Goal: Task Accomplishment & Management: Use online tool/utility

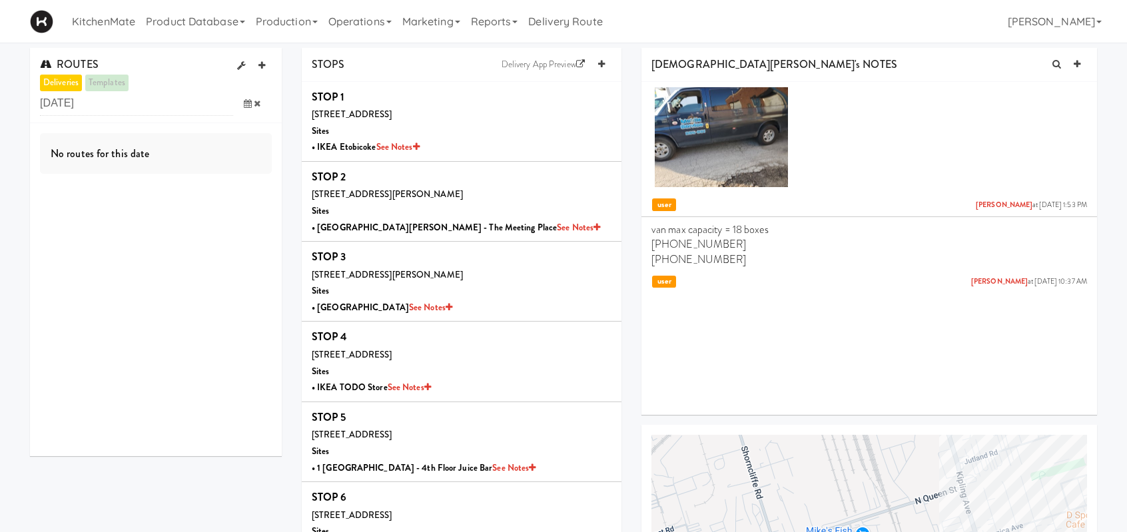
click at [245, 103] on icon at bounding box center [248, 103] width 8 height 9
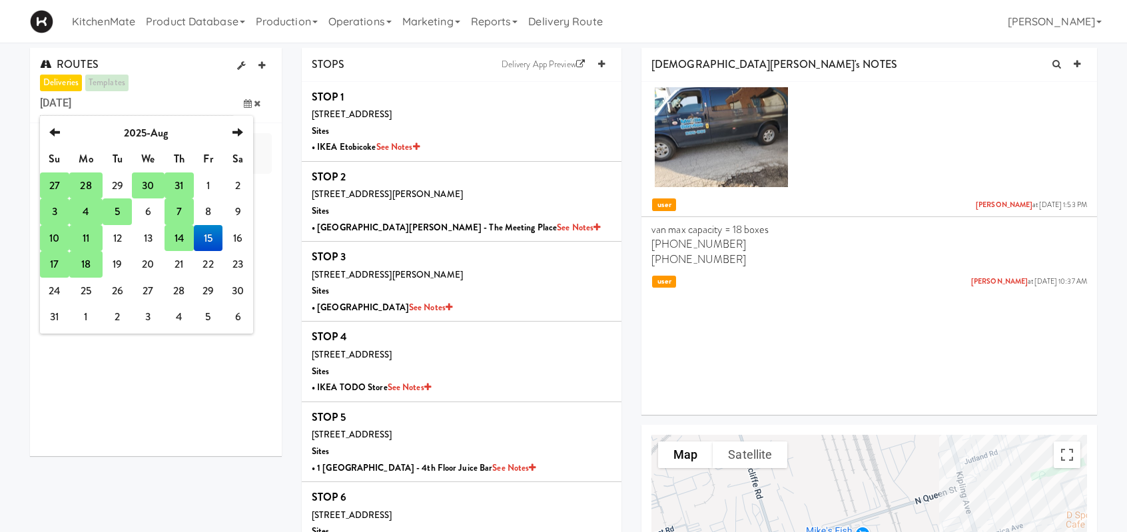
click at [85, 264] on td "18" at bounding box center [85, 264] width 33 height 27
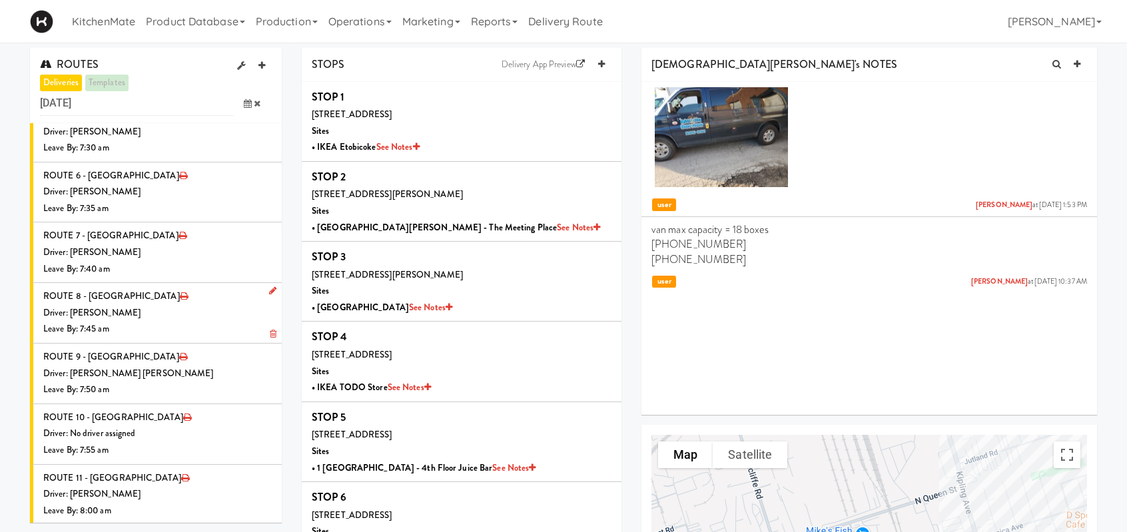
scroll to position [93, 0]
click at [269, 412] on icon at bounding box center [272, 411] width 7 height 9
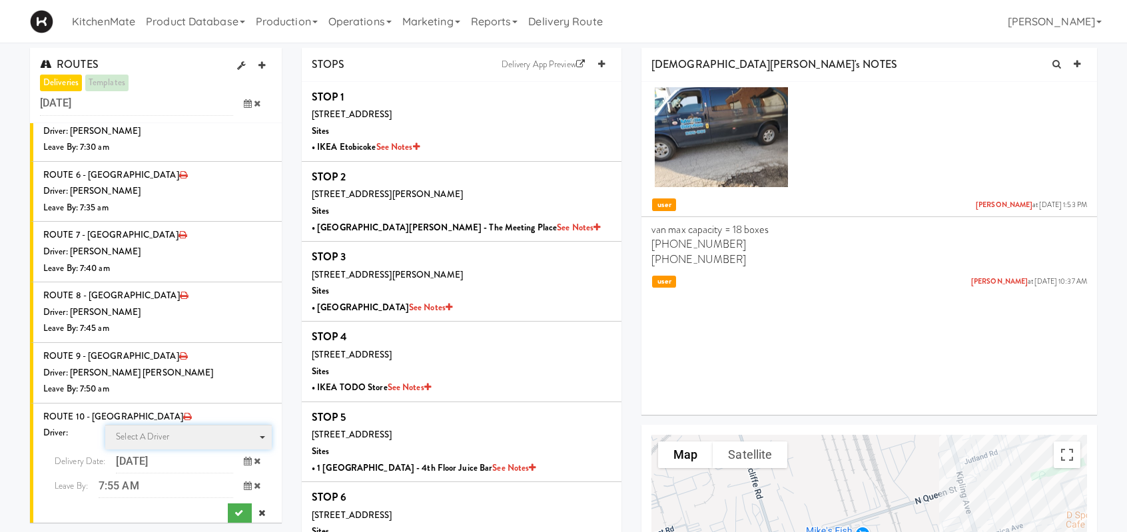
click at [148, 433] on span "Select a driver" at bounding box center [142, 436] width 53 height 13
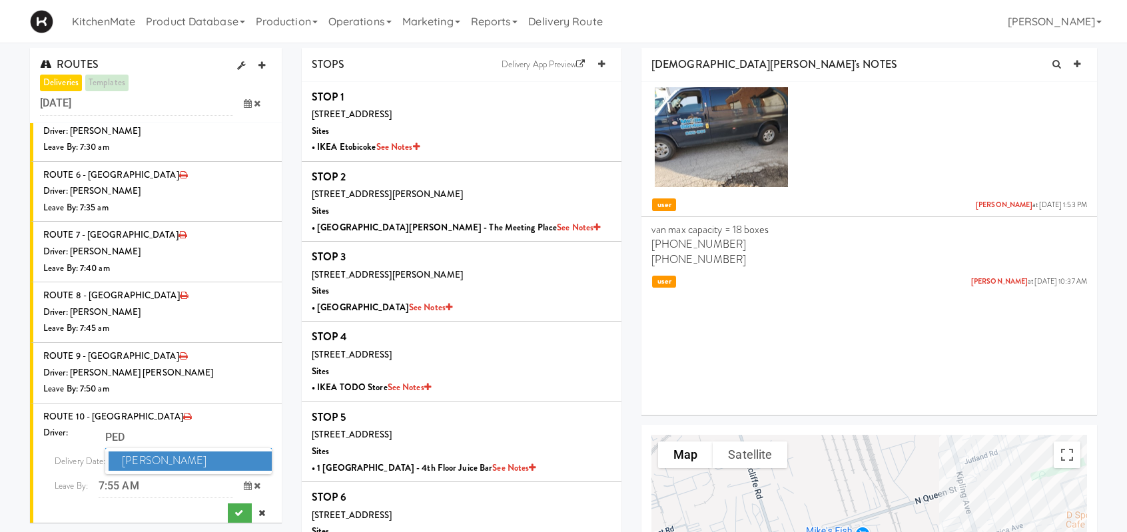
type input "PED"
click at [150, 461] on span "[PERSON_NAME]" at bounding box center [190, 460] width 163 height 19
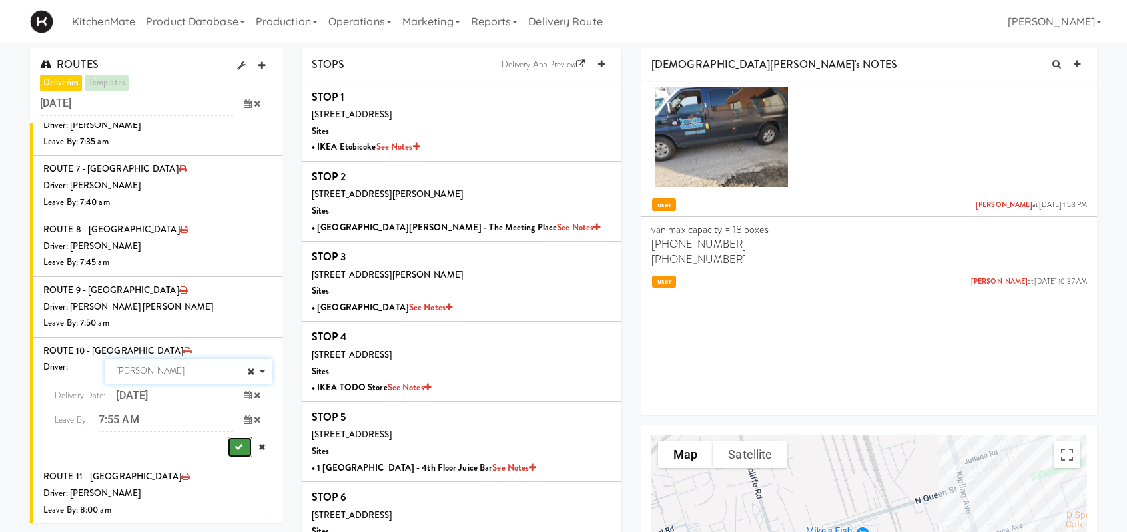
click at [232, 441] on button "submit" at bounding box center [240, 447] width 24 height 20
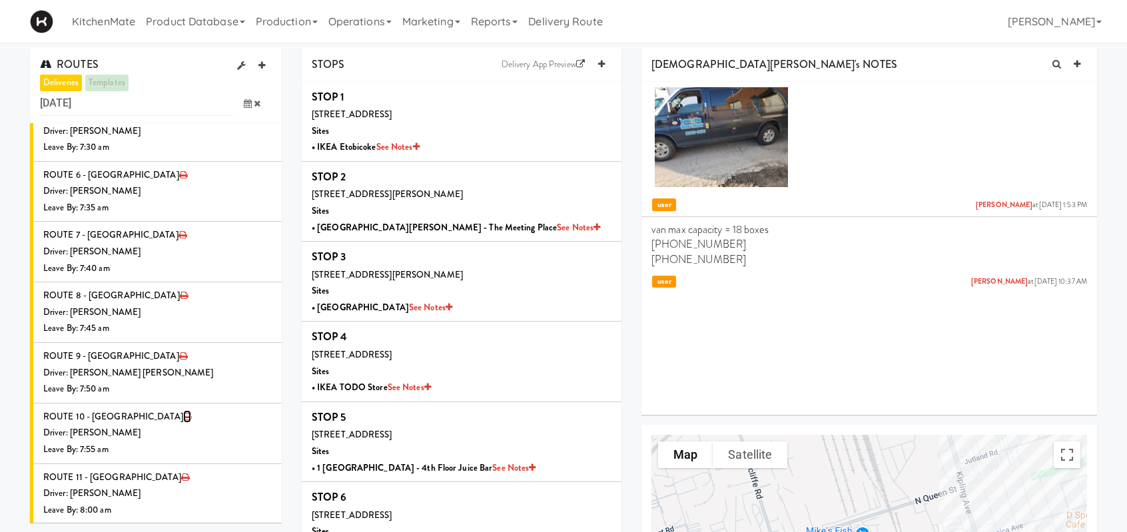
click at [183, 414] on icon at bounding box center [187, 416] width 8 height 9
